Goal: Task Accomplishment & Management: Manage account settings

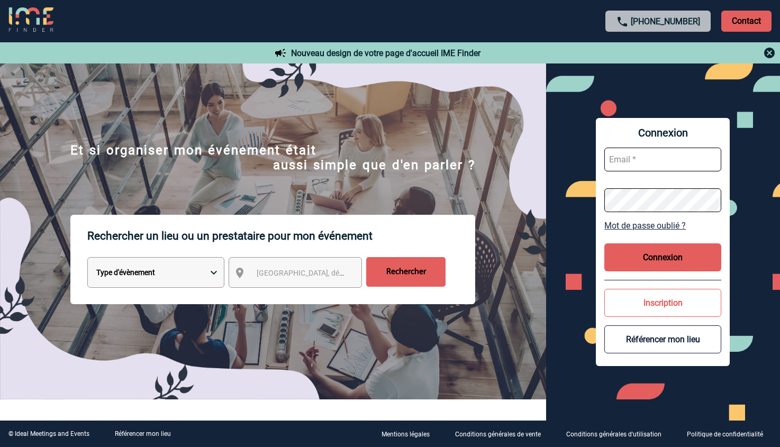
click at [658, 166] on input "text" at bounding box center [662, 160] width 117 height 24
paste input "pierre@experience-nord.com"
type input "pierre@experience-nord.com"
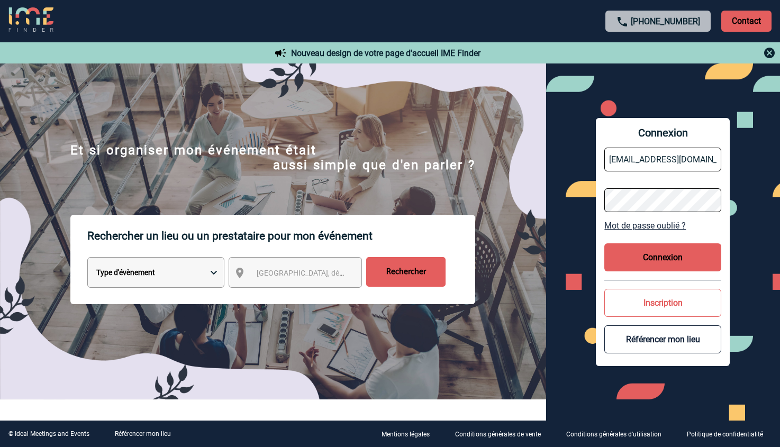
click at [673, 263] on button "Connexion" at bounding box center [662, 257] width 117 height 28
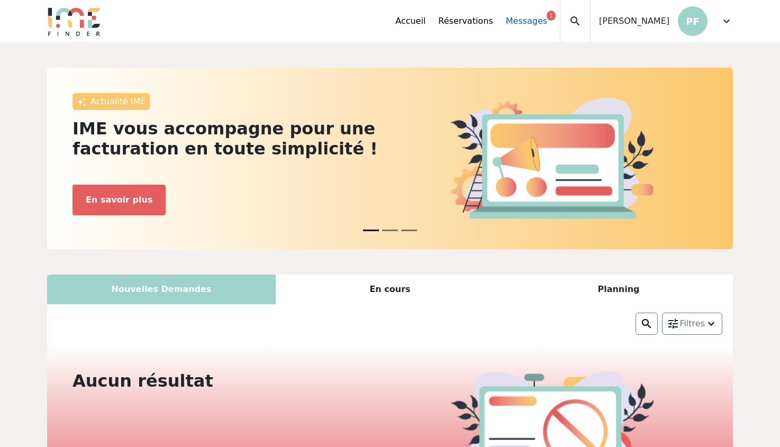
click at [547, 18] on link "Messages 1" at bounding box center [526, 21] width 41 height 13
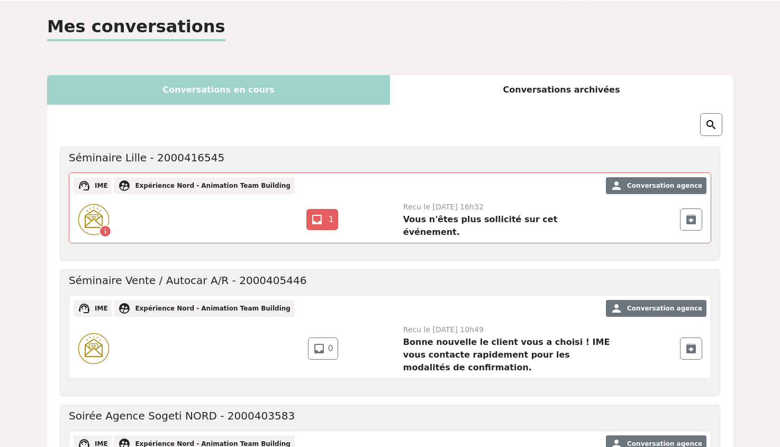
scroll to position [53, 0]
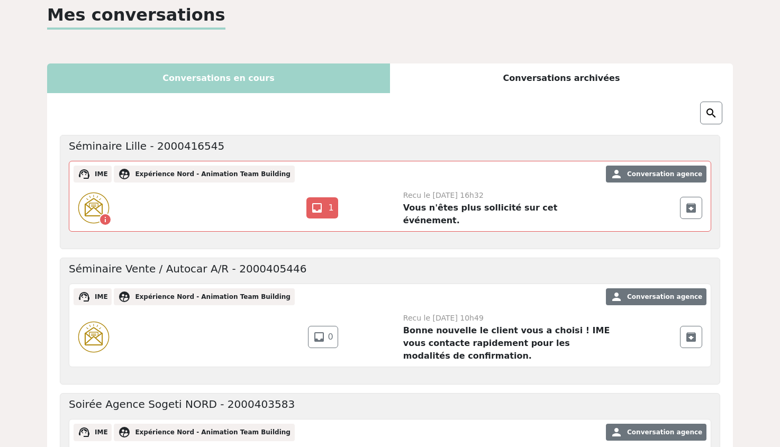
click at [490, 188] on div "info call [PHONE_NUMBER] email inbox 1" at bounding box center [389, 208] width 641 height 47
click at [328, 203] on link "inbox 1" at bounding box center [321, 207] width 31 height 21
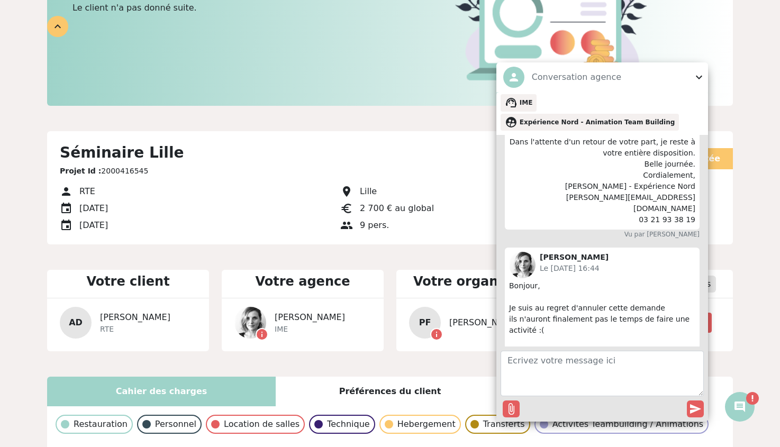
scroll to position [1554, 0]
click at [692, 84] on span "expand_more" at bounding box center [698, 77] width 13 height 13
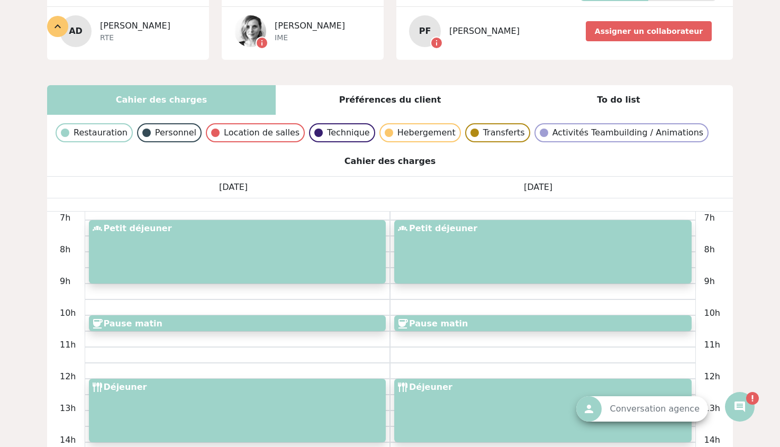
scroll to position [686, 0]
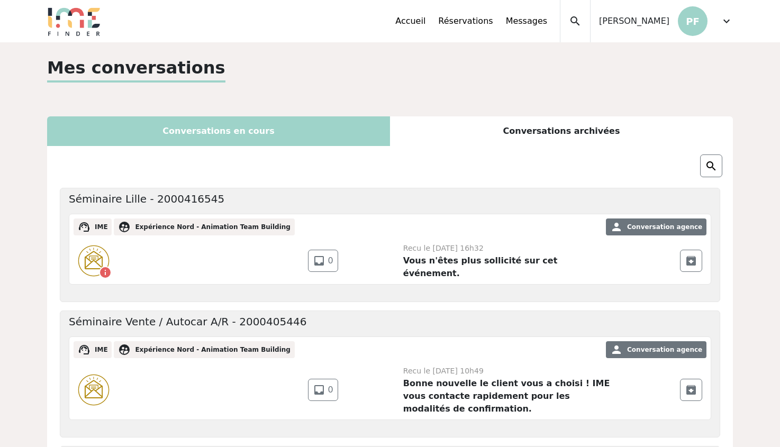
click at [657, 27] on span "Pierre FERRI" at bounding box center [634, 21] width 70 height 13
click at [660, 20] on span "Pierre FERRI" at bounding box center [634, 21] width 70 height 13
click at [727, 24] on span "expand_more" at bounding box center [726, 21] width 13 height 13
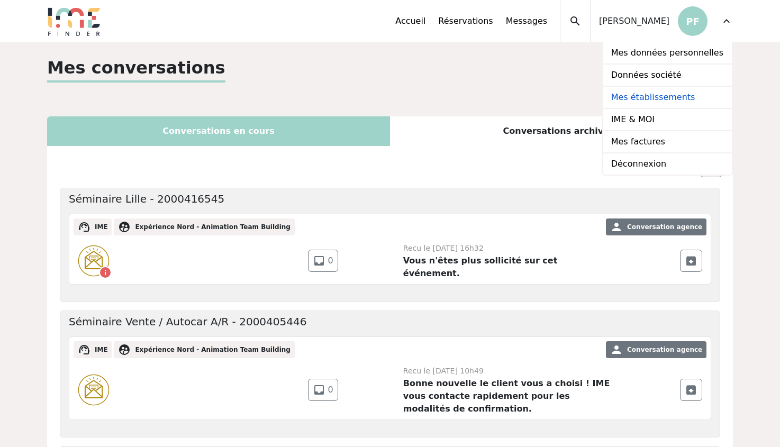
click at [672, 102] on link "Mes établissements" at bounding box center [666, 98] width 129 height 22
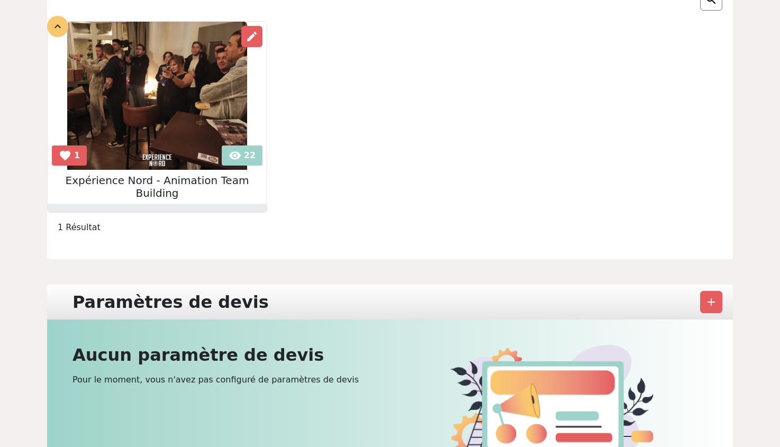
scroll to position [171, 0]
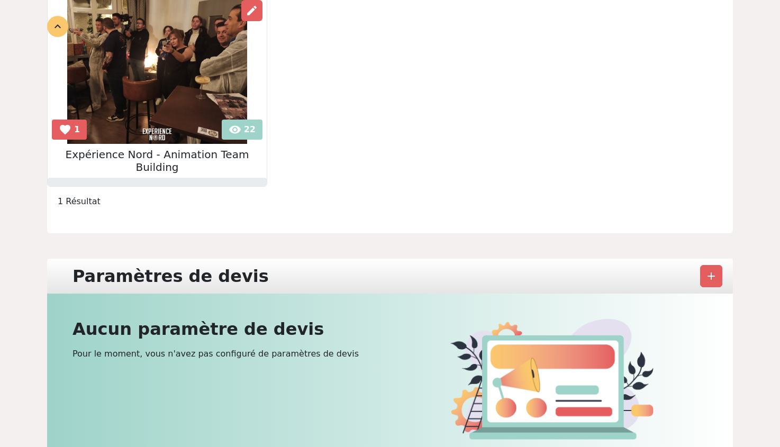
click at [199, 124] on img at bounding box center [157, 70] width 180 height 148
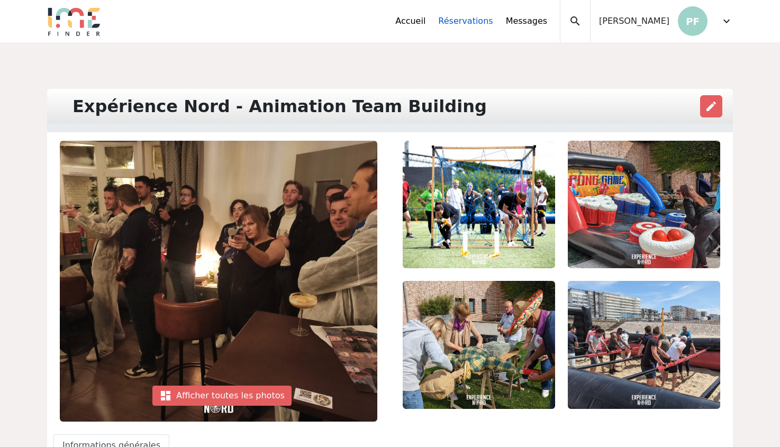
click at [492, 19] on link "Réservations" at bounding box center [465, 21] width 54 height 13
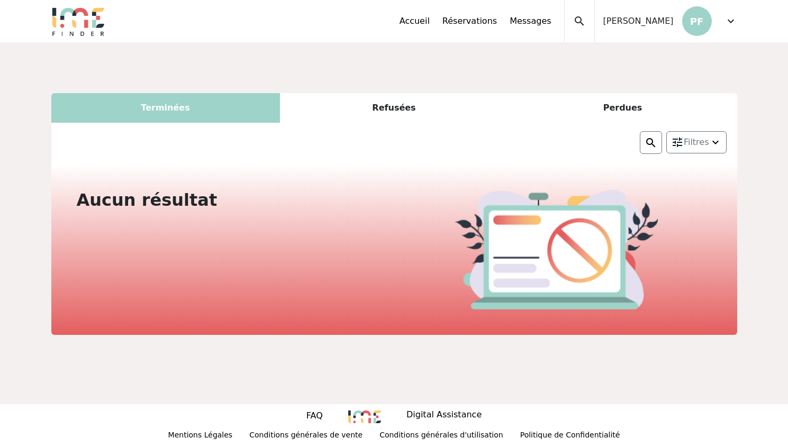
click at [178, 107] on div "Terminées" at bounding box center [165, 108] width 228 height 30
click at [385, 118] on div "Refusées" at bounding box center [394, 108] width 228 height 30
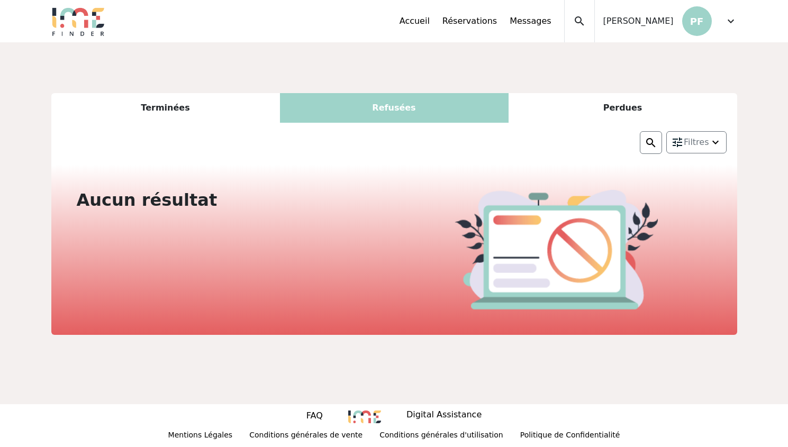
click at [568, 112] on div "Perdues" at bounding box center [622, 108] width 228 height 30
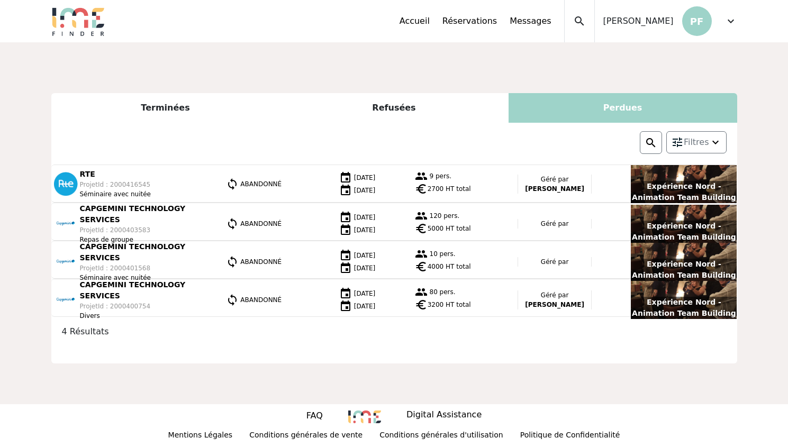
click at [734, 22] on span "expand_more" at bounding box center [730, 21] width 13 height 13
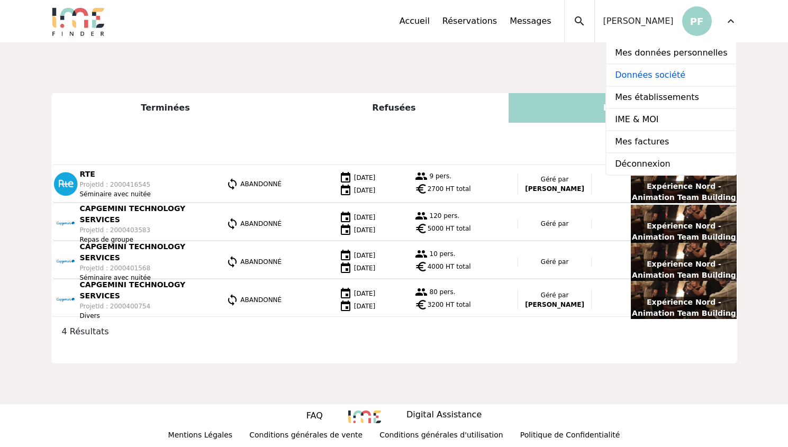
click at [676, 79] on link "Données société" at bounding box center [670, 76] width 129 height 22
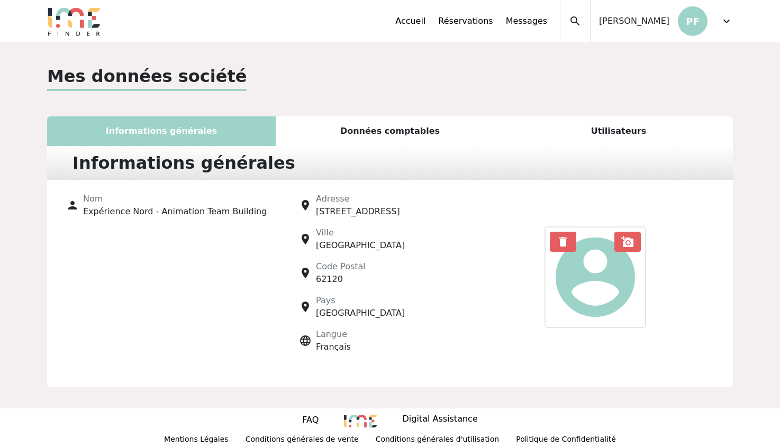
click at [326, 210] on span "[STREET_ADDRESS]" at bounding box center [358, 211] width 84 height 10
click at [697, 22] on p "PF" at bounding box center [693, 21] width 30 height 30
click at [725, 21] on span "expand_more" at bounding box center [726, 21] width 13 height 13
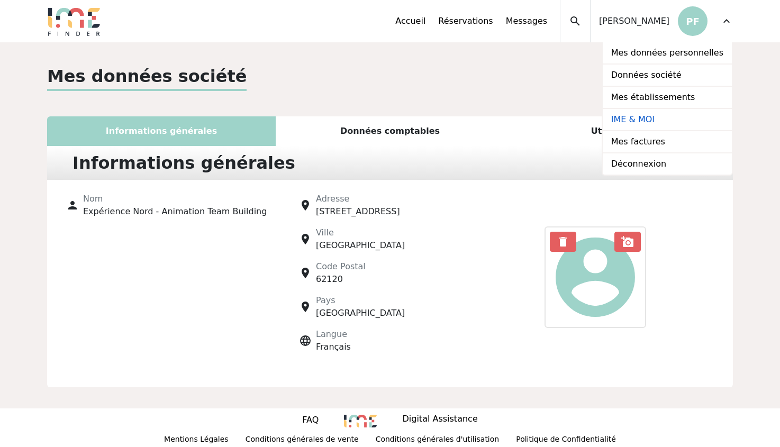
click at [660, 124] on link "IME & MOI" at bounding box center [666, 120] width 129 height 22
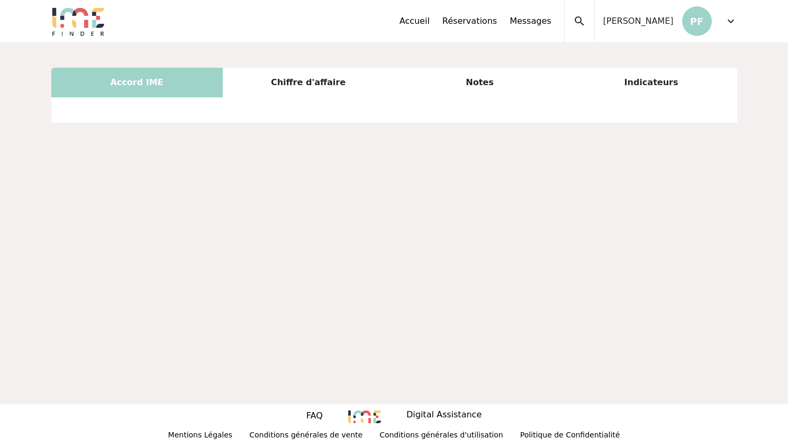
click at [284, 83] on div "Chiffre d'affaire" at bounding box center [308, 83] width 171 height 30
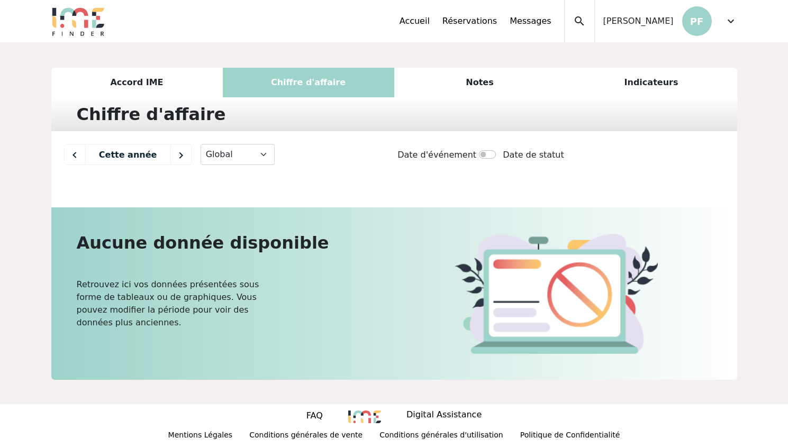
click at [195, 83] on div "Accord IME" at bounding box center [136, 83] width 171 height 30
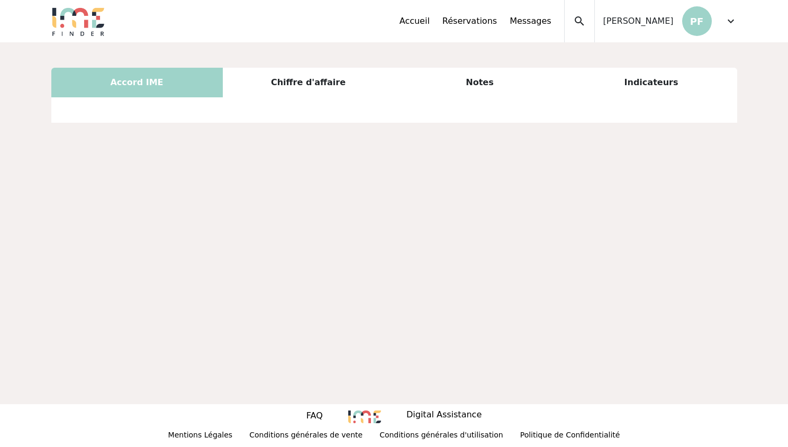
click at [664, 89] on div "Indicateurs" at bounding box center [650, 83] width 171 height 30
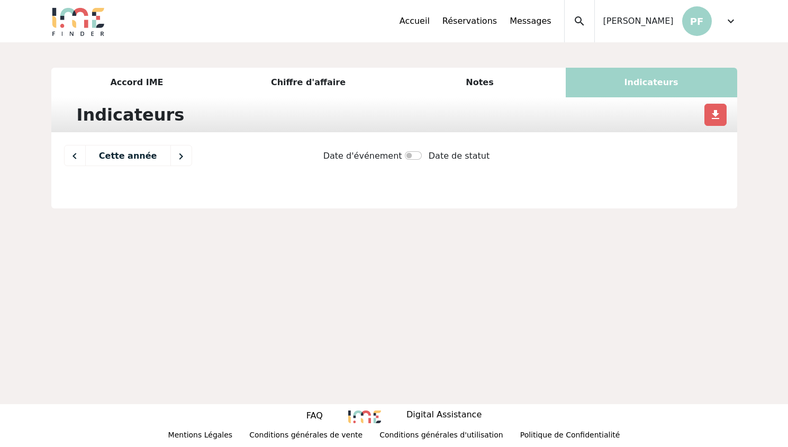
click at [482, 86] on div "Notes" at bounding box center [479, 83] width 171 height 30
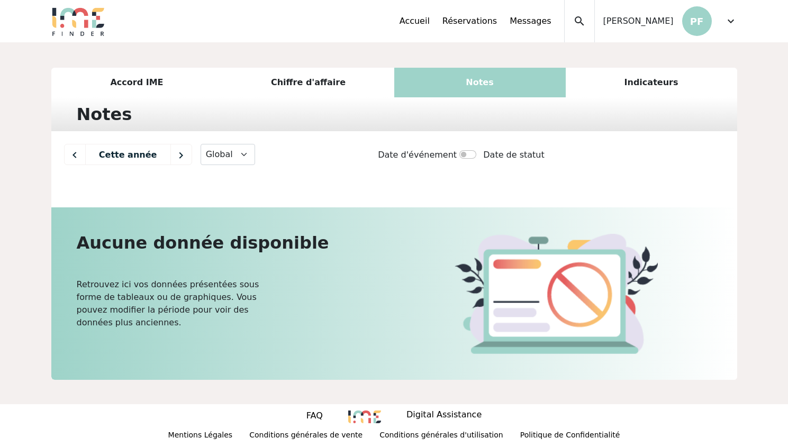
click at [724, 22] on span "expand_more" at bounding box center [730, 21] width 13 height 13
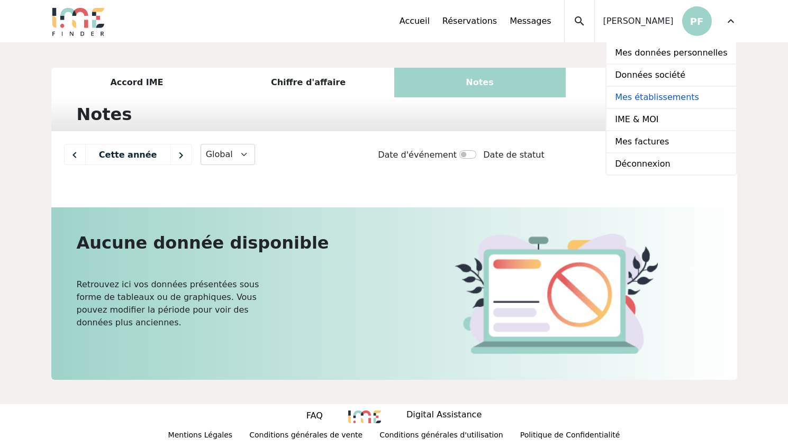
click at [662, 98] on link "Mes établissements" at bounding box center [670, 98] width 129 height 22
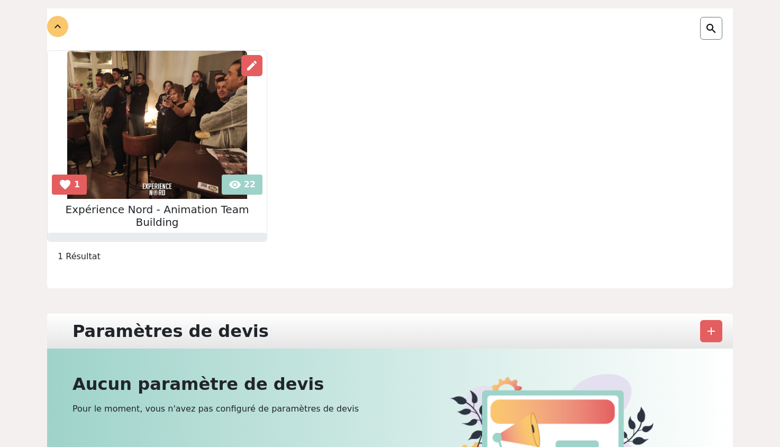
scroll to position [116, 0]
click at [245, 63] on span "edit" at bounding box center [251, 66] width 13 height 13
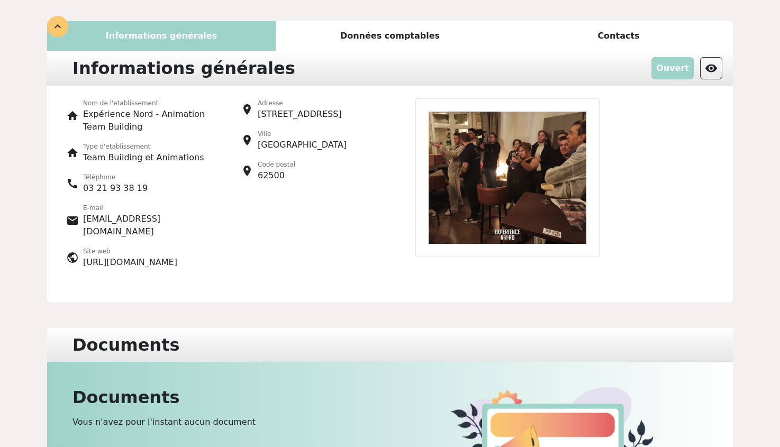
scroll to position [51, 0]
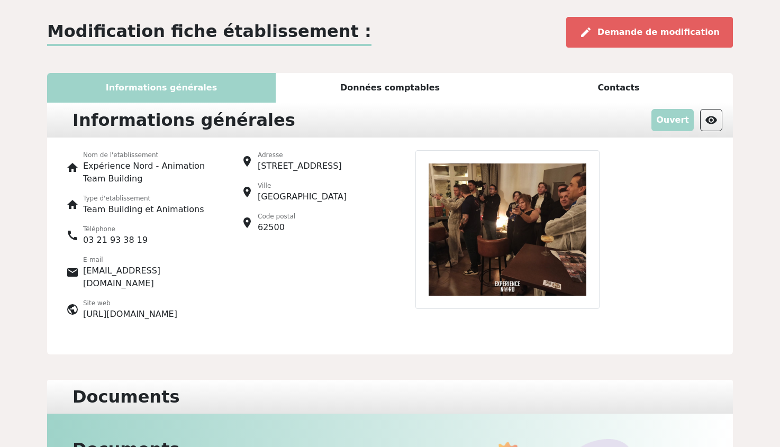
click at [370, 103] on div "Informations générales Ouvert visibility" at bounding box center [389, 120] width 685 height 35
click at [395, 83] on div "Données comptables" at bounding box center [390, 88] width 228 height 30
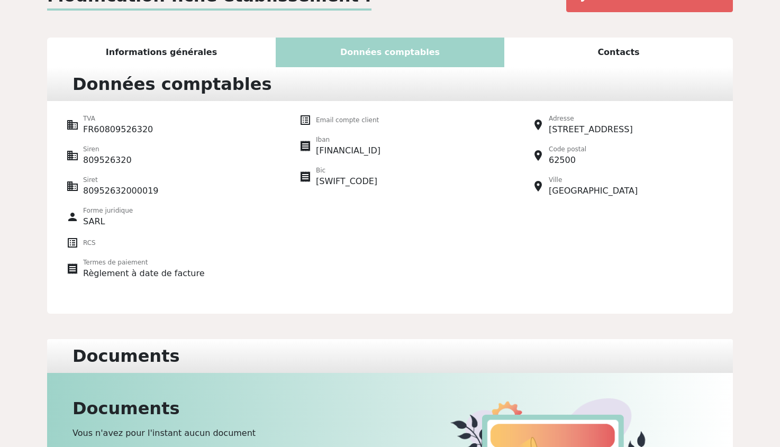
scroll to position [0, 0]
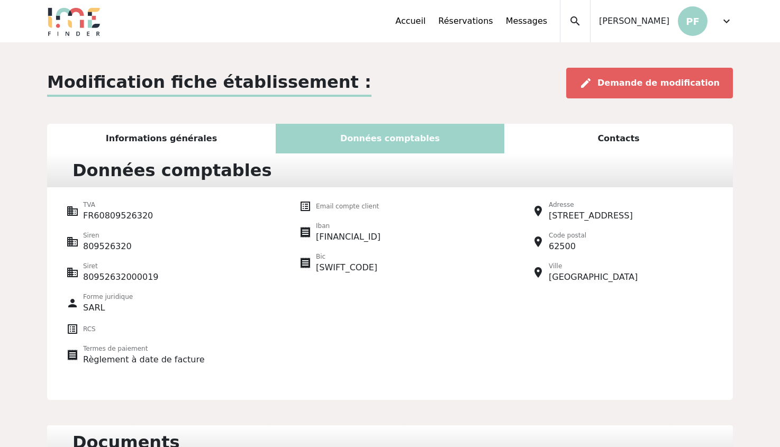
click at [658, 134] on div "Contacts" at bounding box center [618, 139] width 228 height 30
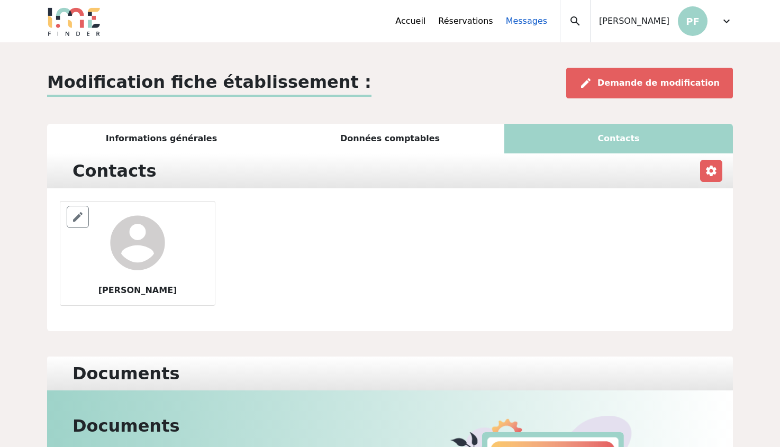
click at [547, 26] on link "Messages" at bounding box center [526, 21] width 41 height 13
